Goal: Find specific page/section: Find specific page/section

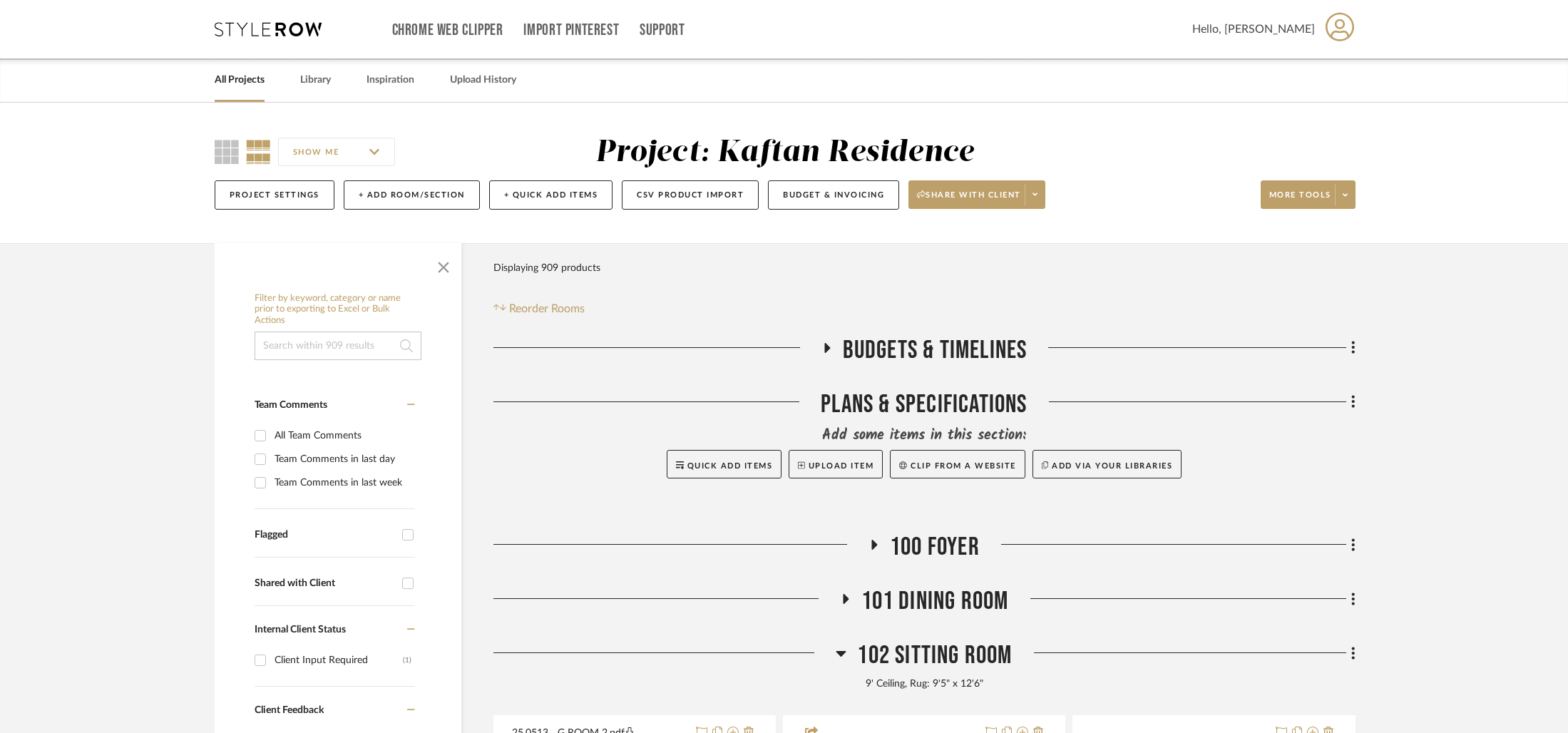
click at [232, 74] on link "All Projects" at bounding box center [239, 80] width 50 height 19
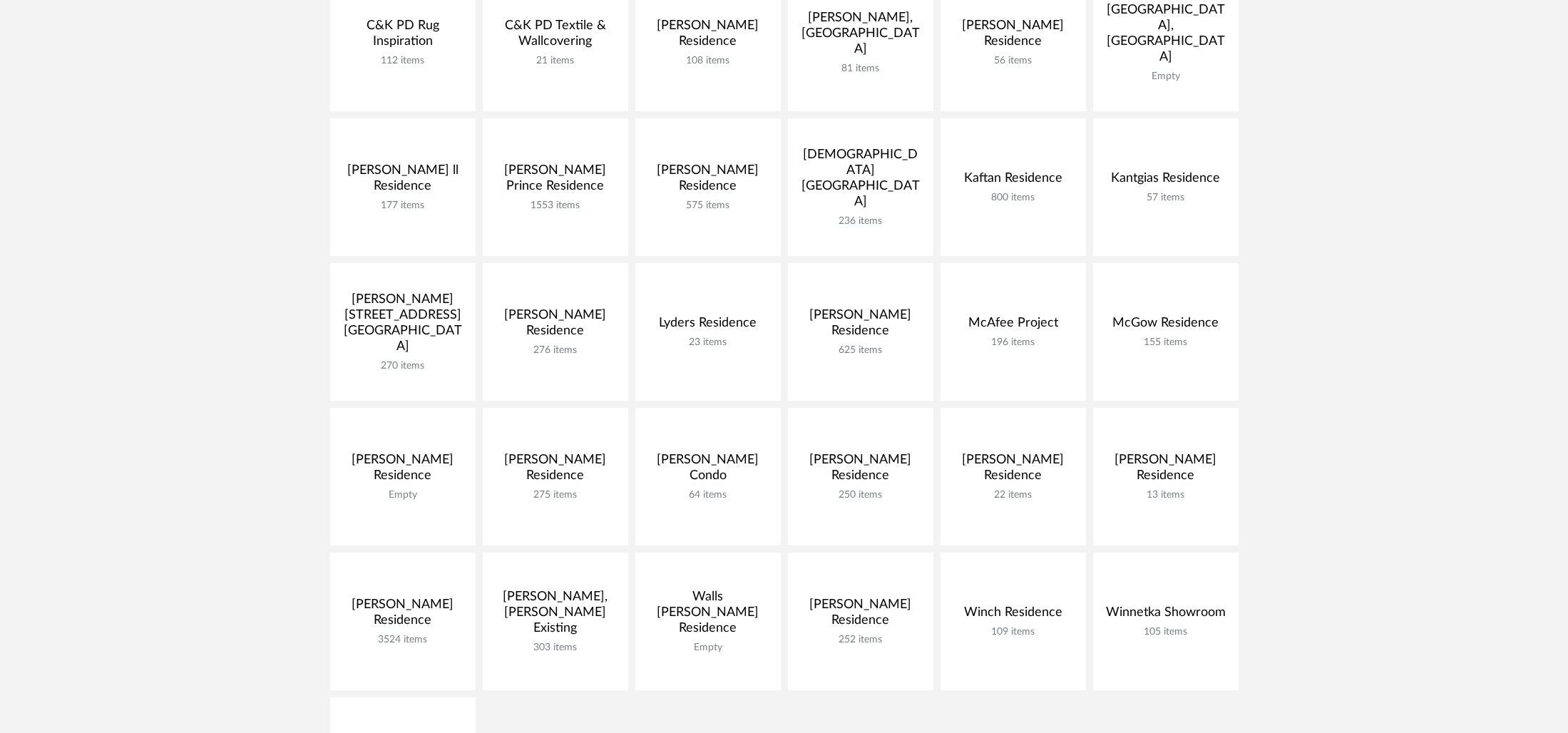
scroll to position [442, 0]
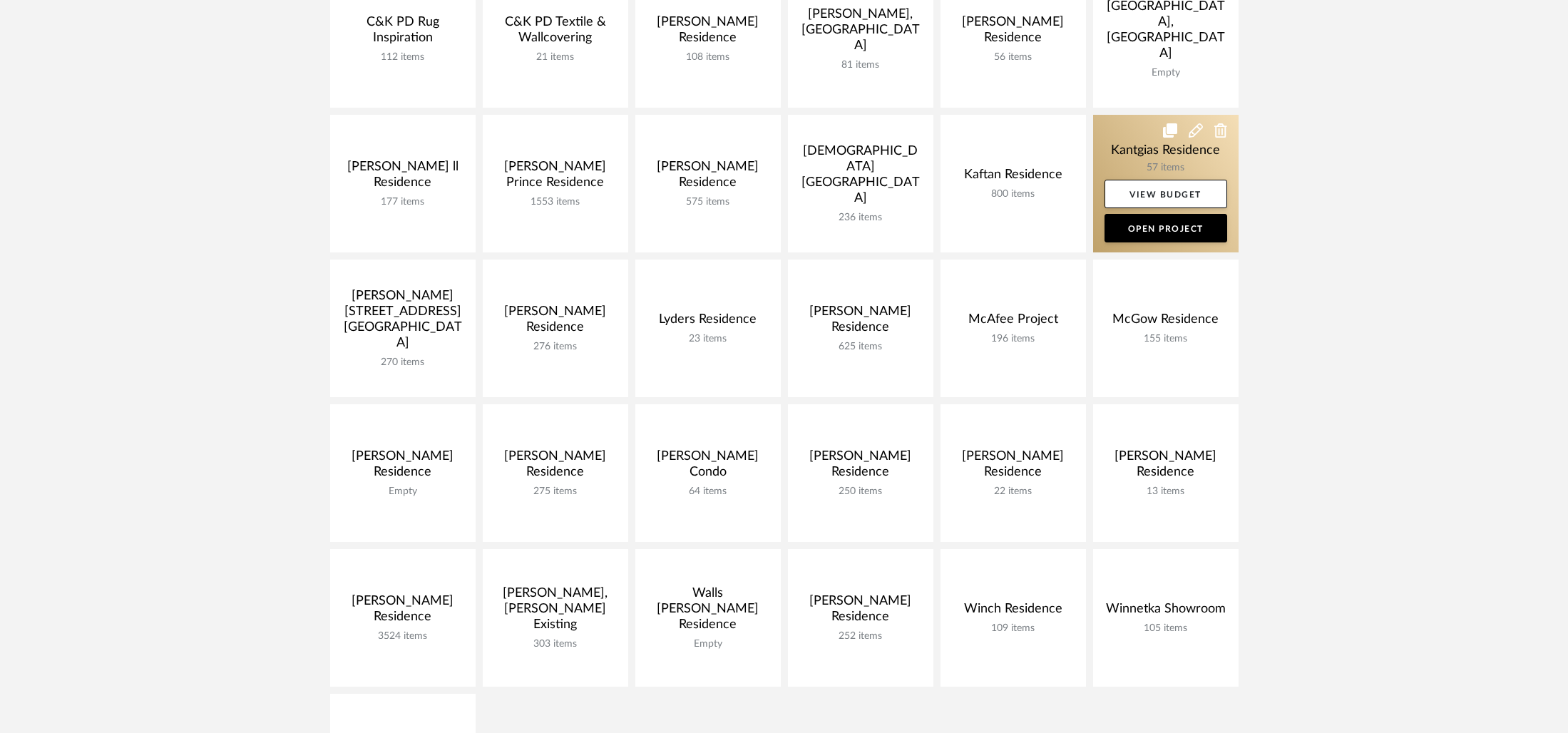
click at [1101, 152] on link at bounding box center [1166, 184] width 145 height 138
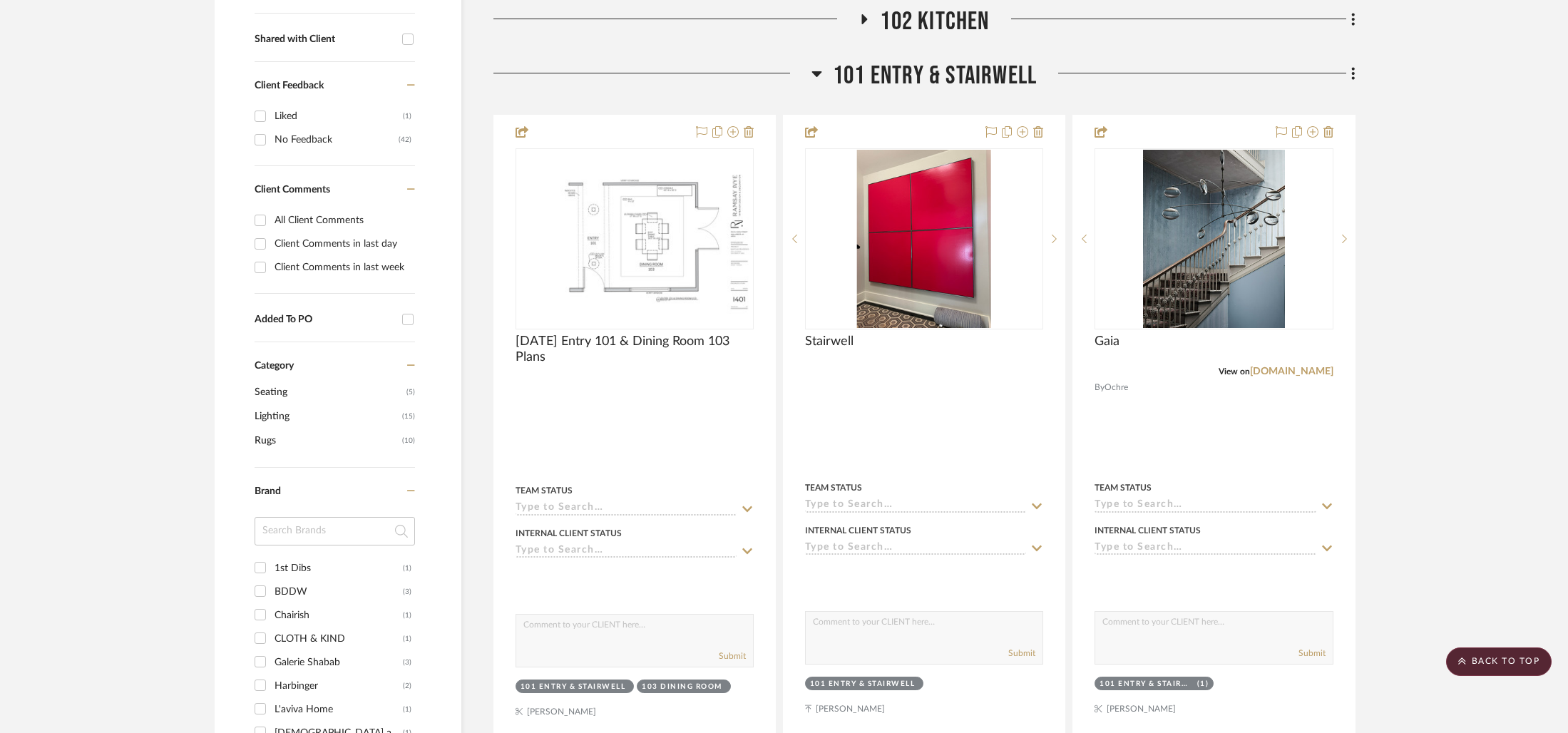
scroll to position [541, 0]
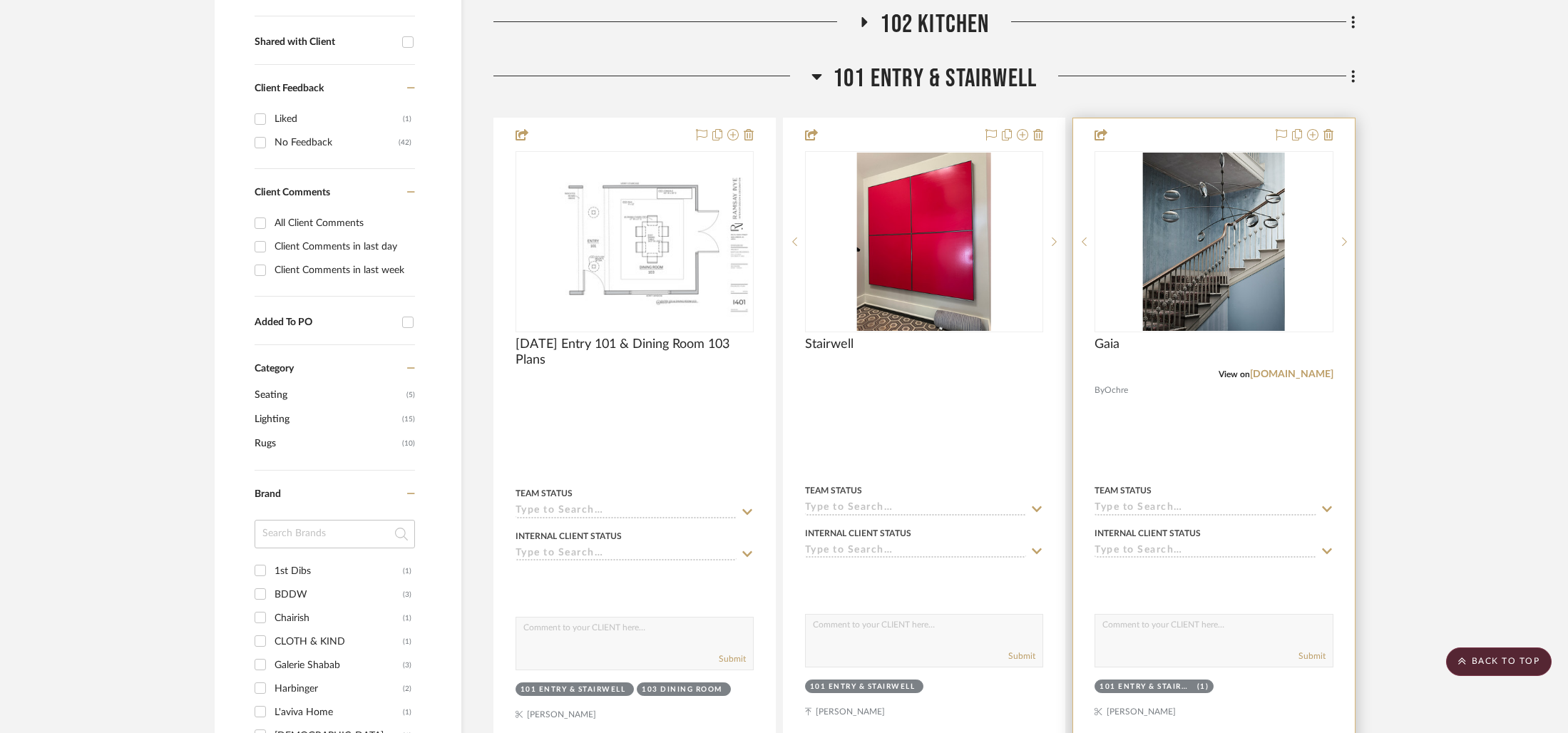
click at [0, 0] on img at bounding box center [0, 0] width 0 height 0
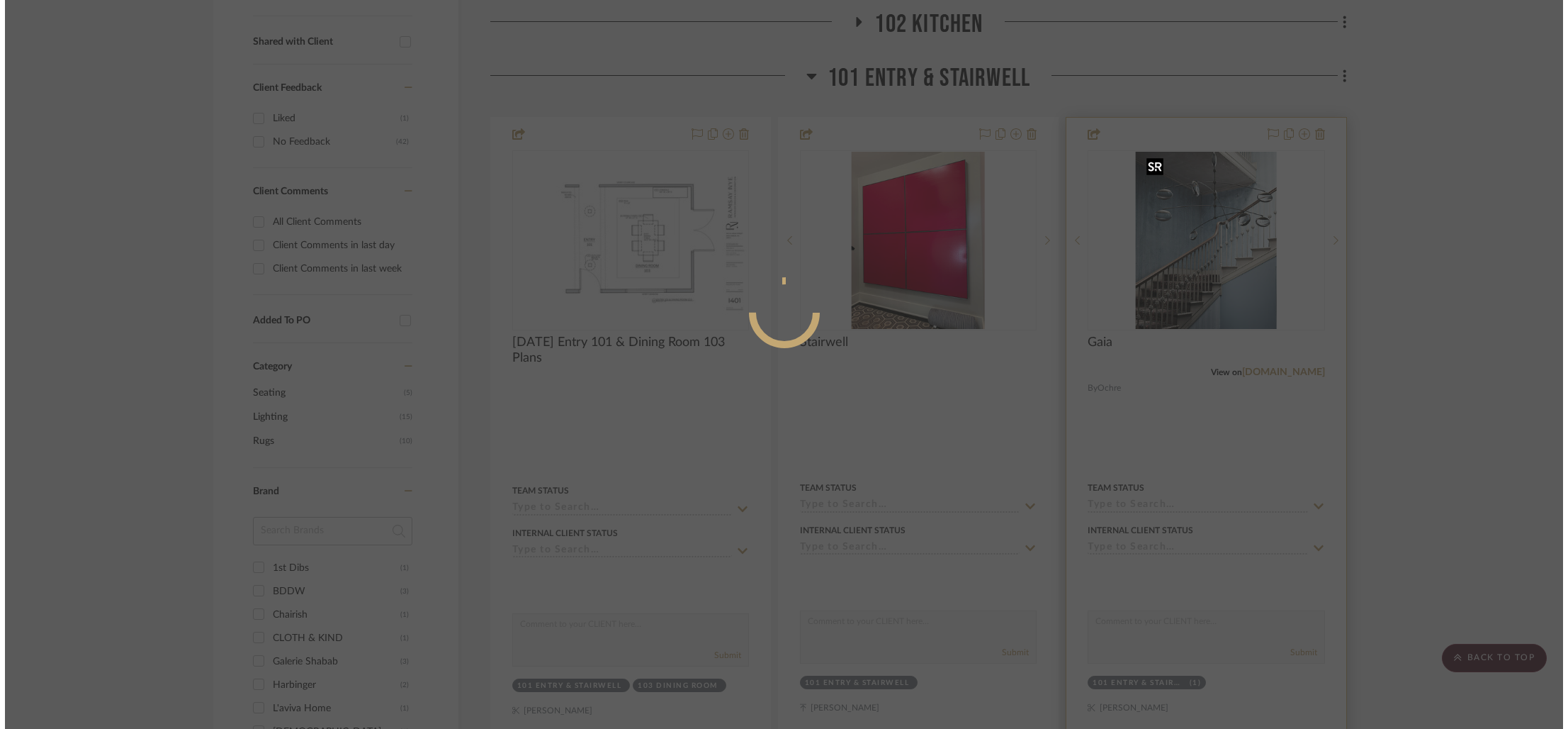
scroll to position [0, 0]
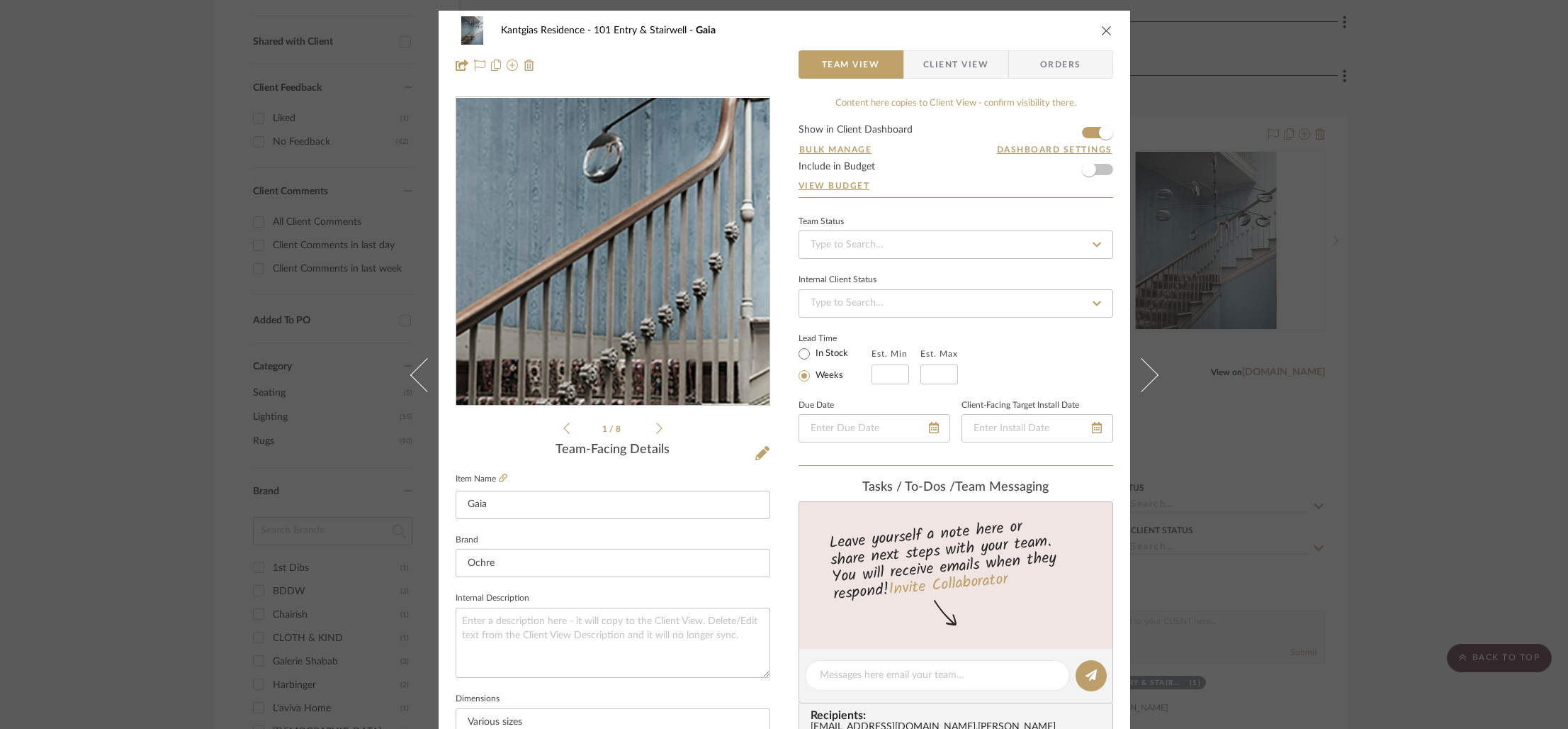
click at [588, 274] on img "0" at bounding box center [613, 251] width 244 height 307
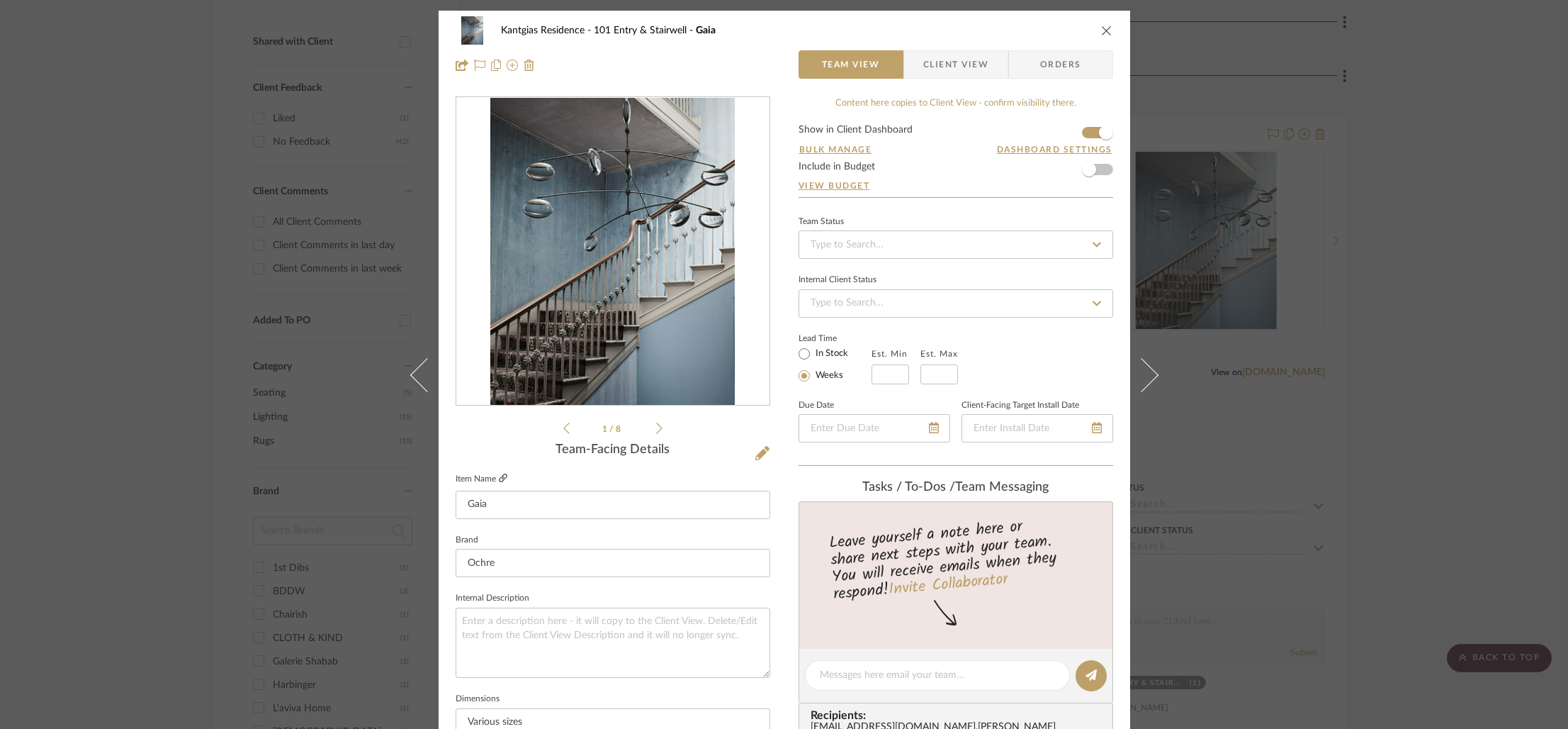
click at [501, 476] on fieldset "Item Name [PERSON_NAME]" at bounding box center [612, 494] width 314 height 49
click at [499, 478] on icon at bounding box center [503, 478] width 9 height 9
